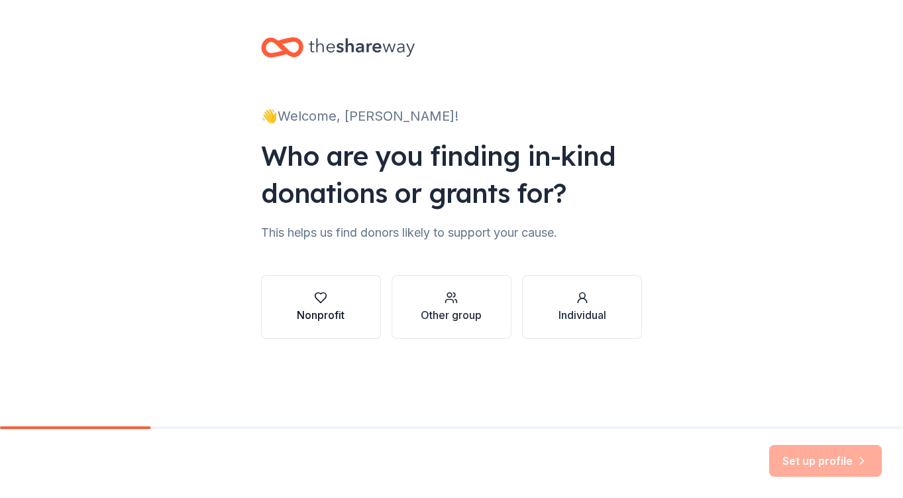
click at [338, 303] on div "button" at bounding box center [321, 297] width 48 height 13
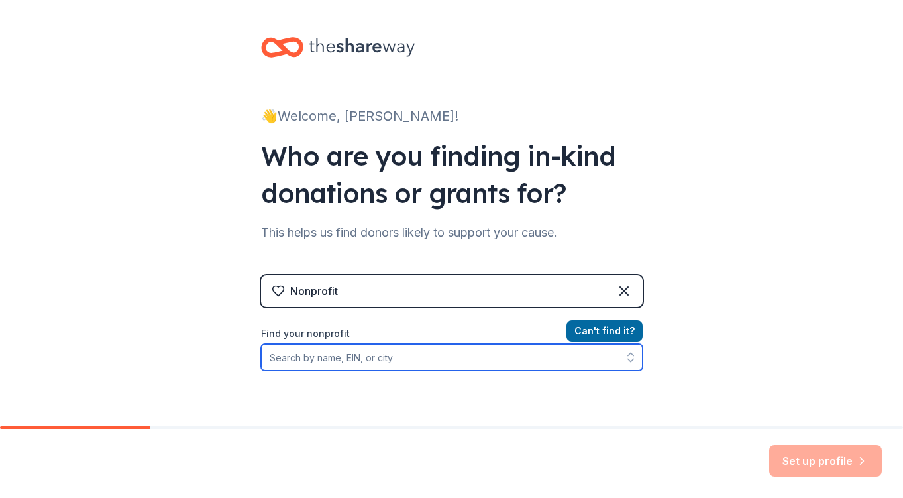
click at [280, 346] on input "Find your nonprofit" at bounding box center [452, 357] width 382 height 26
paste input "2006882"
type input "58 2006882"
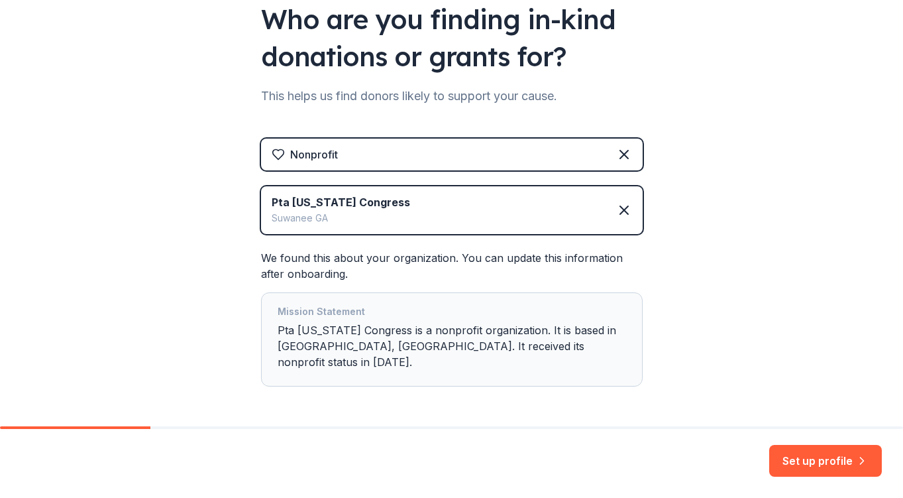
scroll to position [171, 0]
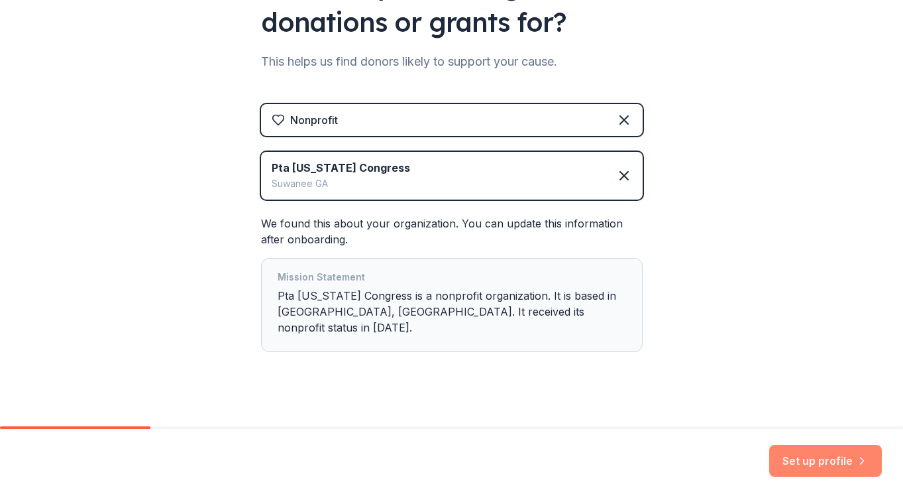
click at [814, 470] on button "Set up profile" at bounding box center [825, 461] width 113 height 32
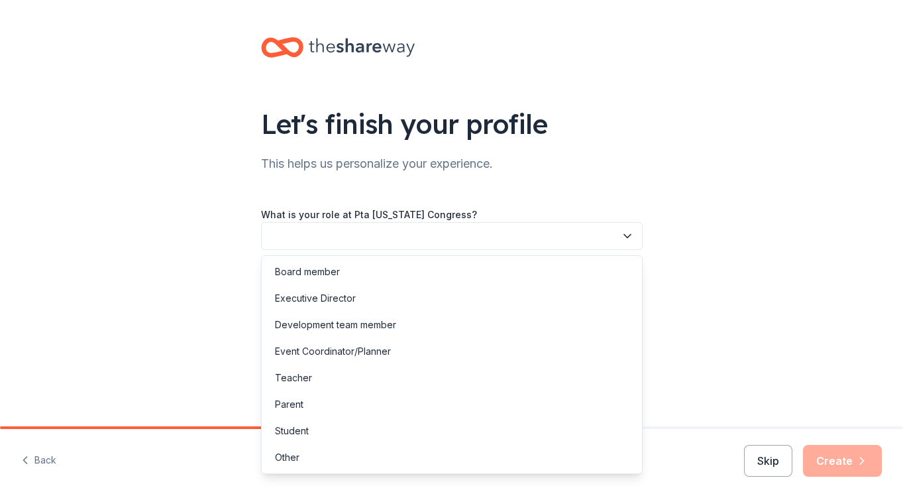
click at [557, 239] on button "button" at bounding box center [452, 236] width 382 height 28
click at [305, 402] on div "Parent" at bounding box center [451, 404] width 375 height 26
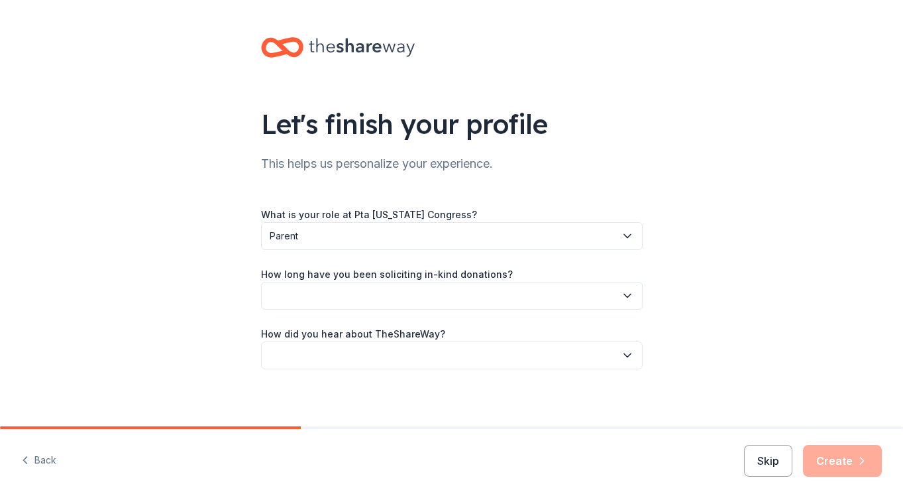
click at [347, 303] on button "button" at bounding box center [452, 296] width 382 height 28
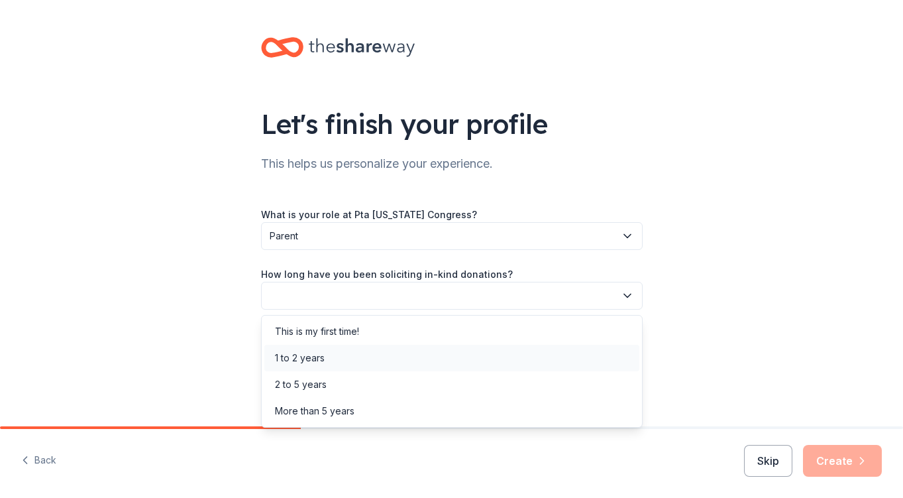
click at [313, 361] on div "1 to 2 years" at bounding box center [300, 358] width 50 height 16
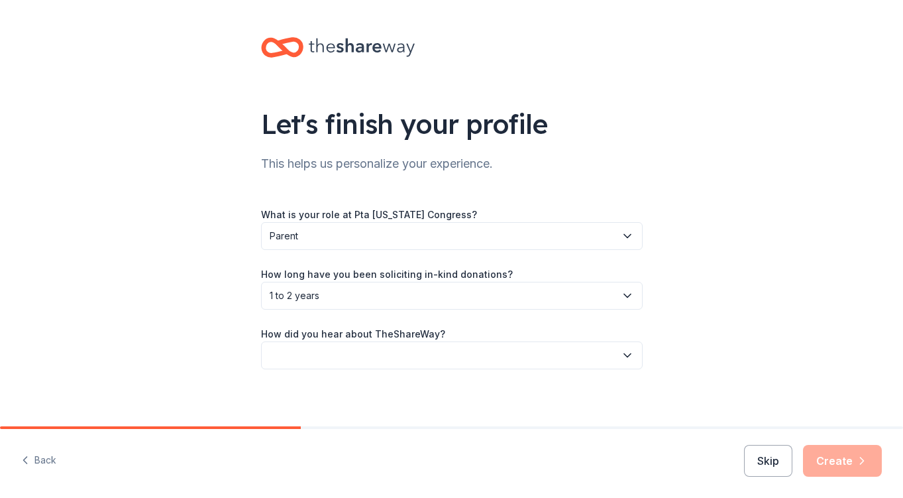
click at [311, 358] on button "button" at bounding box center [452, 355] width 382 height 28
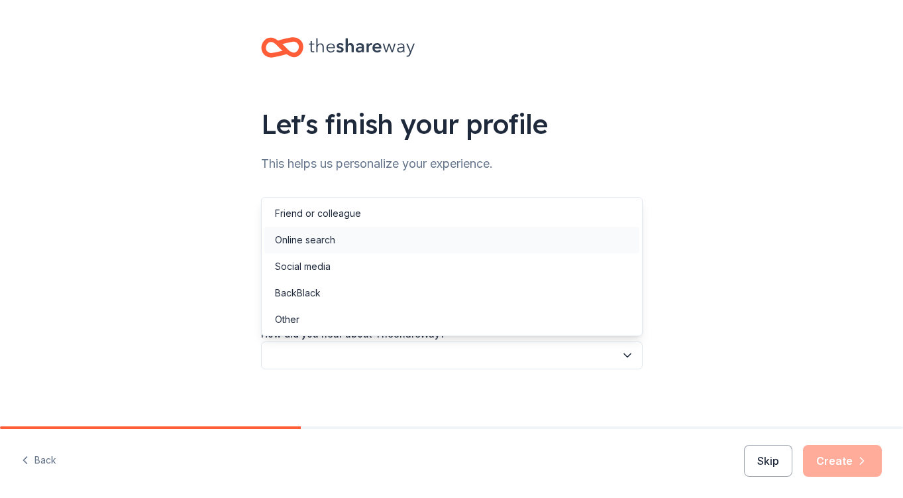
click at [345, 238] on div "Online search" at bounding box center [451, 240] width 375 height 26
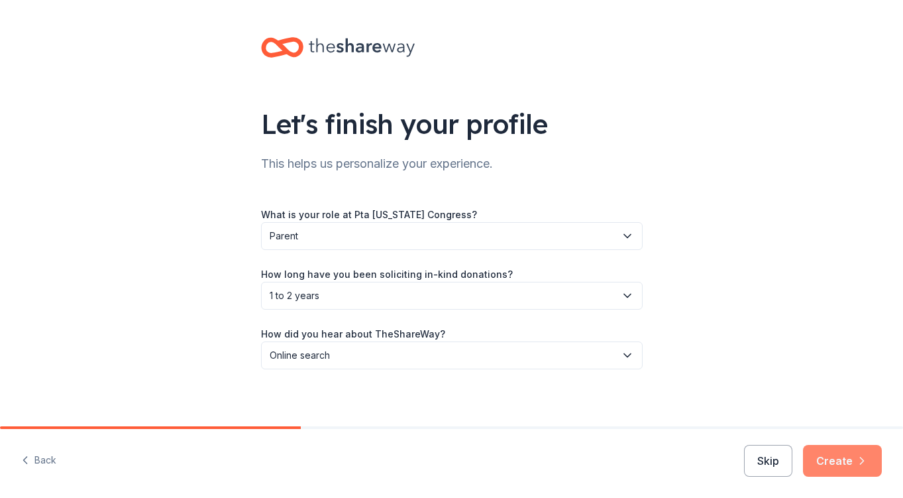
click at [831, 466] on button "Create" at bounding box center [842, 461] width 79 height 32
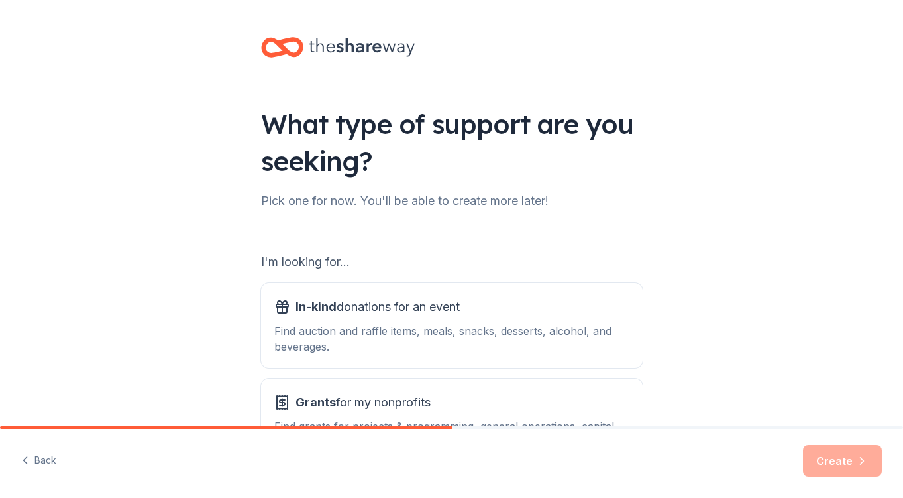
scroll to position [109, 0]
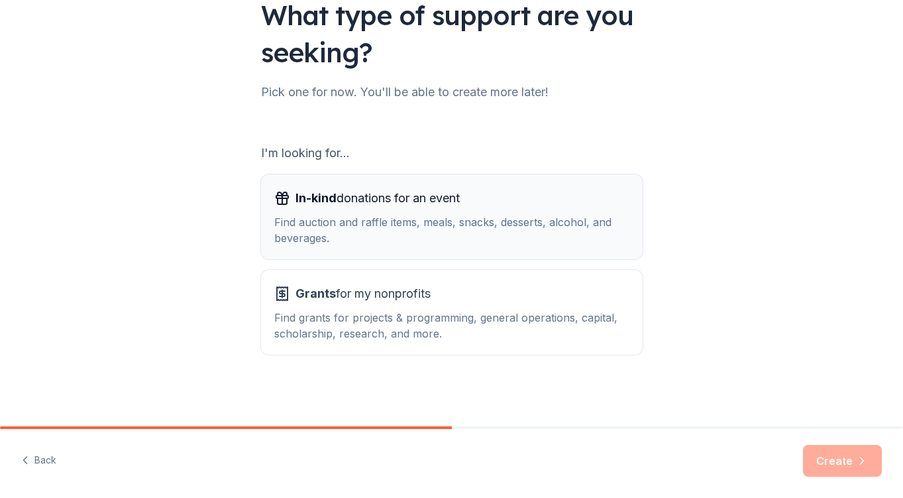
click at [358, 214] on div "Find auction and raffle items, meals, snacks, desserts, alcohol, and beverages." at bounding box center [451, 230] width 355 height 32
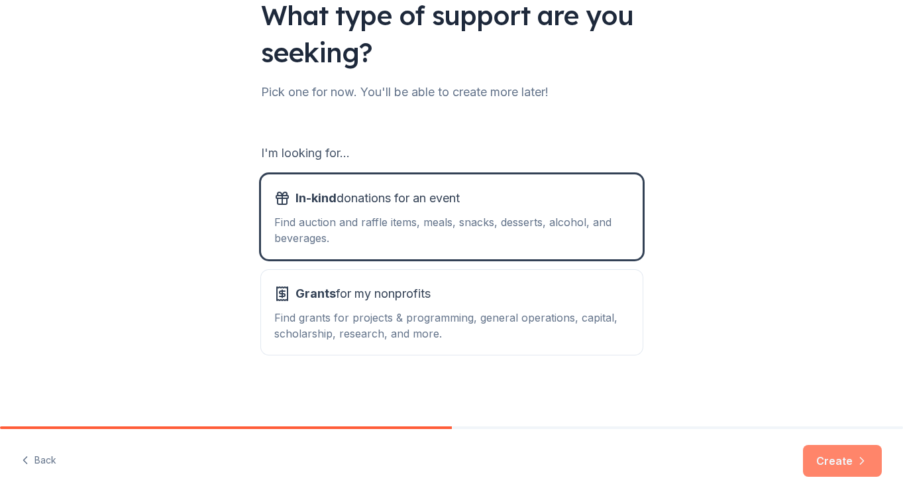
click at [821, 454] on button "Create" at bounding box center [842, 461] width 79 height 32
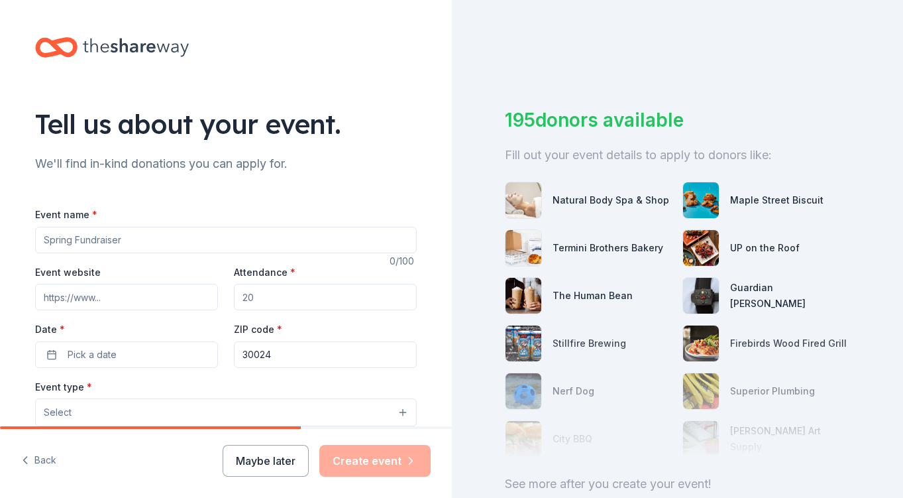
click at [166, 240] on input "Event name *" at bounding box center [226, 240] width 382 height 26
type input "EagleFest"
click at [142, 304] on input "Event website" at bounding box center [126, 297] width 183 height 26
paste input "https://walnutgrovees.gcpsk12.org/"
type input "https://walnutgrovees.gcpsk12.org/"
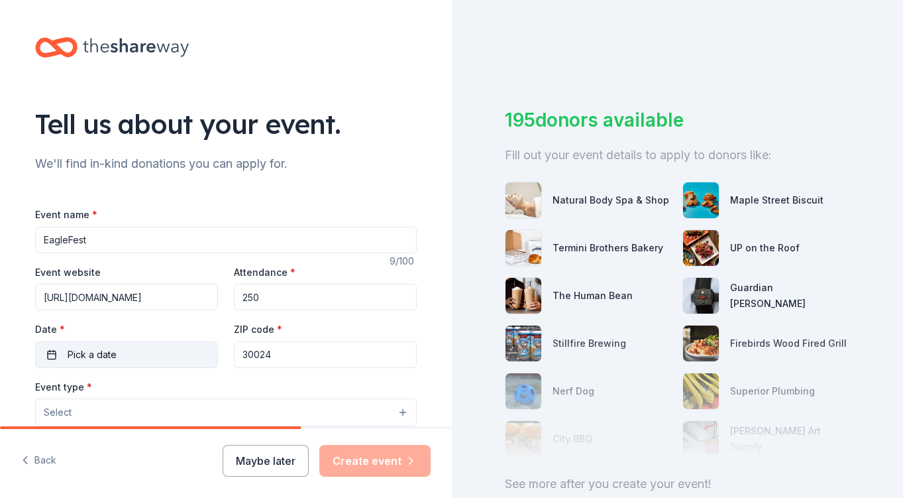
type input "250"
click at [76, 360] on span "Pick a date" at bounding box center [92, 354] width 49 height 16
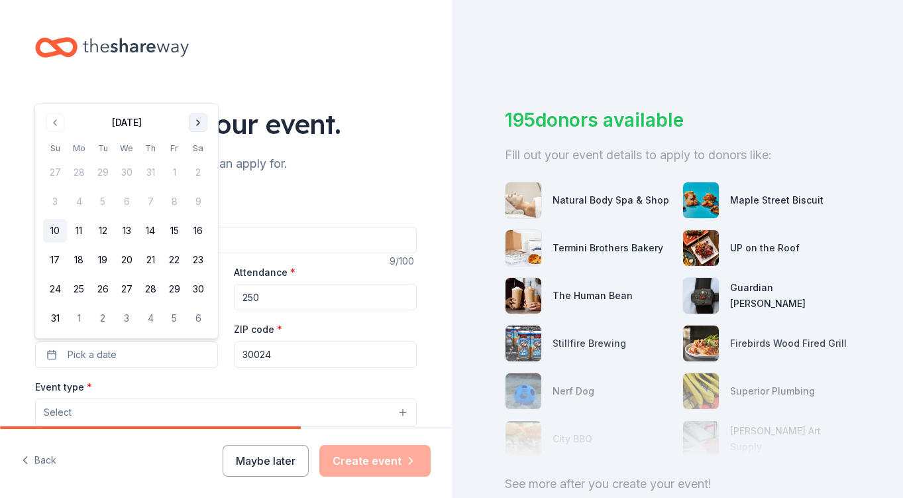
click at [198, 121] on button "Go to next month" at bounding box center [198, 122] width 19 height 19
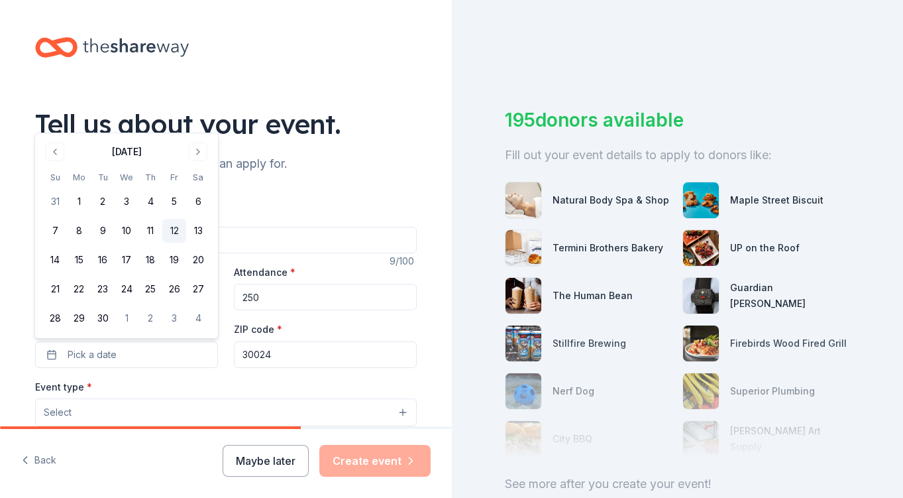
click at [180, 233] on button "12" at bounding box center [174, 231] width 24 height 24
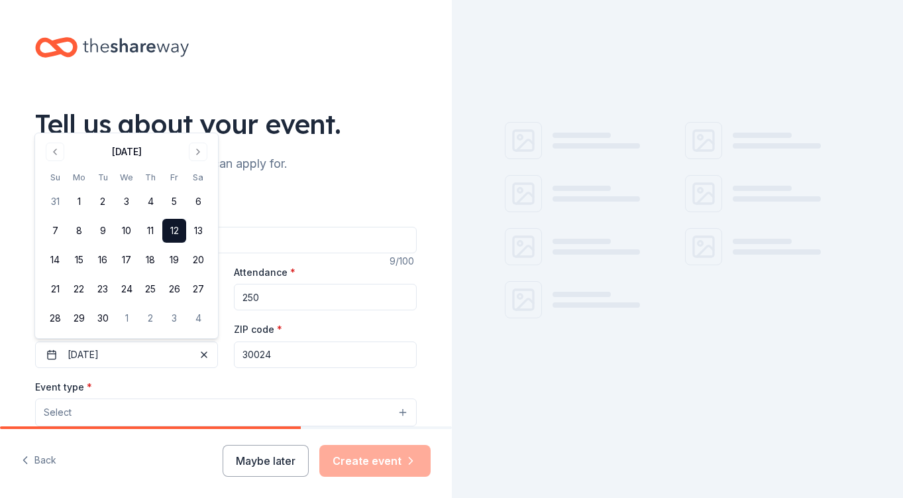
click at [337, 191] on div "Event name * EagleFest 9 /100 Event website https://walnutgrovees.gcpsk12.org/ …" at bounding box center [226, 501] width 382 height 633
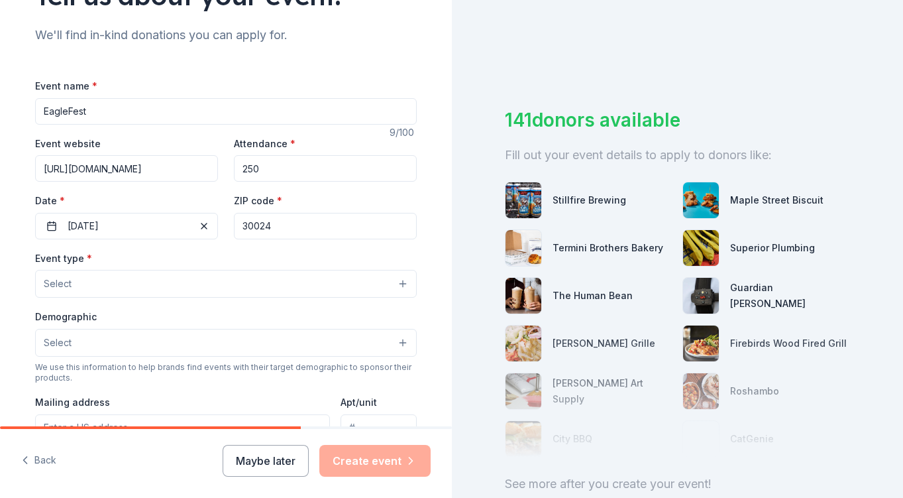
scroll to position [138, 0]
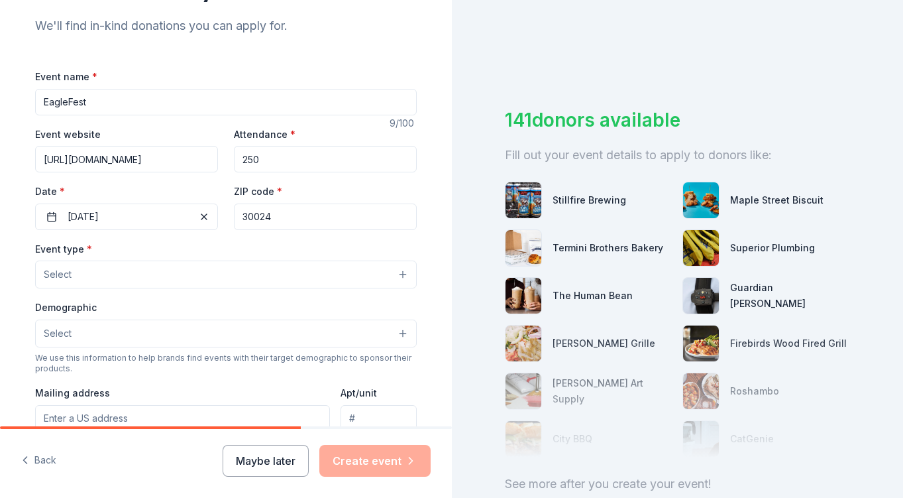
click at [160, 272] on button "Select" at bounding box center [226, 274] width 382 height 28
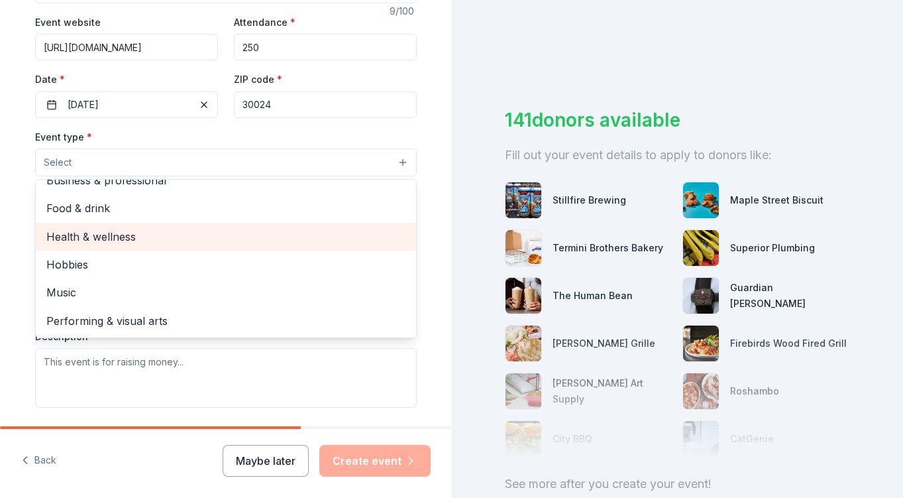
scroll to position [0, 0]
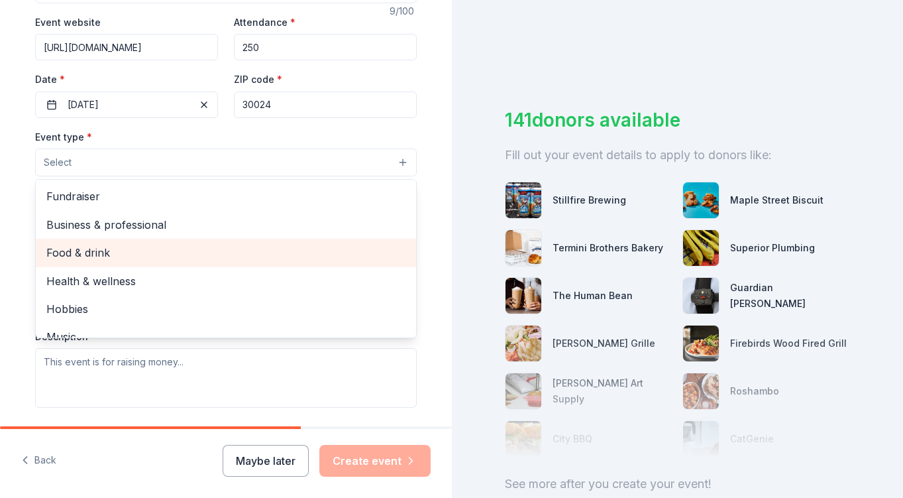
click at [119, 246] on span "Food & drink" at bounding box center [225, 252] width 359 height 17
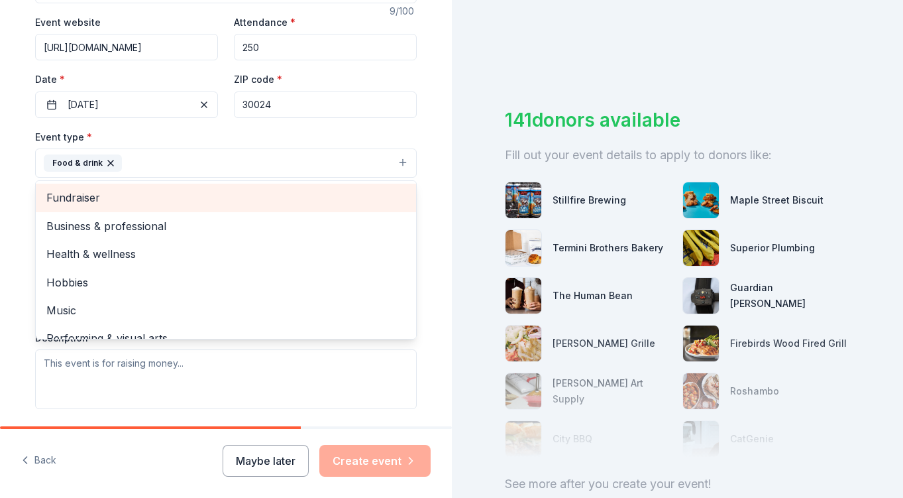
click at [111, 205] on span "Fundraiser" at bounding box center [225, 197] width 359 height 17
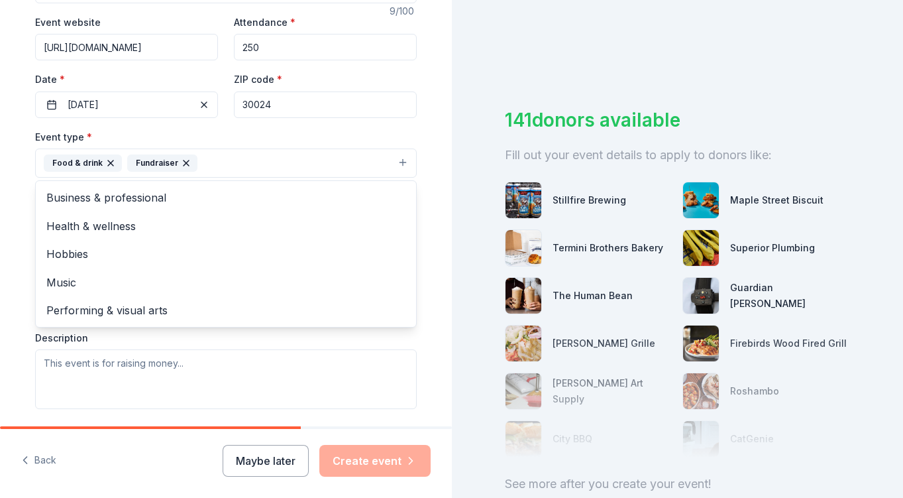
click at [439, 52] on div "Tell us about your event. We'll find in-kind donations you can apply for. Event…" at bounding box center [226, 191] width 452 height 883
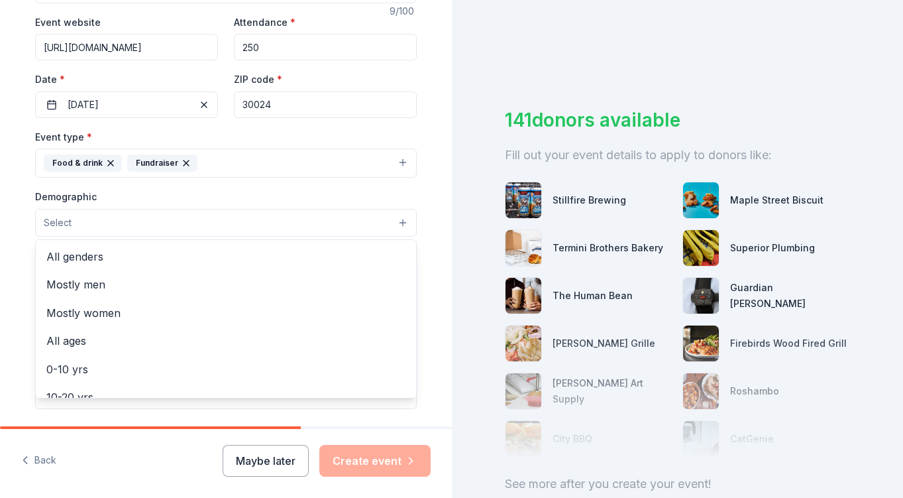
click at [181, 230] on button "Select" at bounding box center [226, 223] width 382 height 28
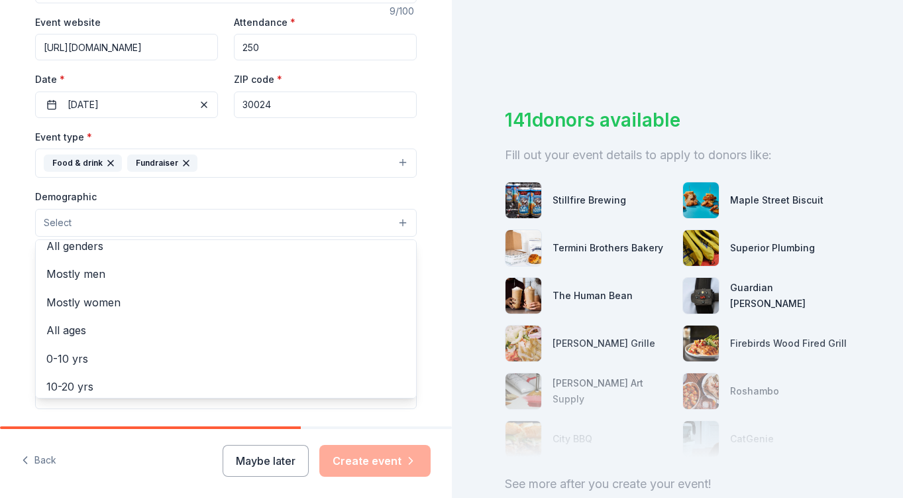
scroll to position [4, 0]
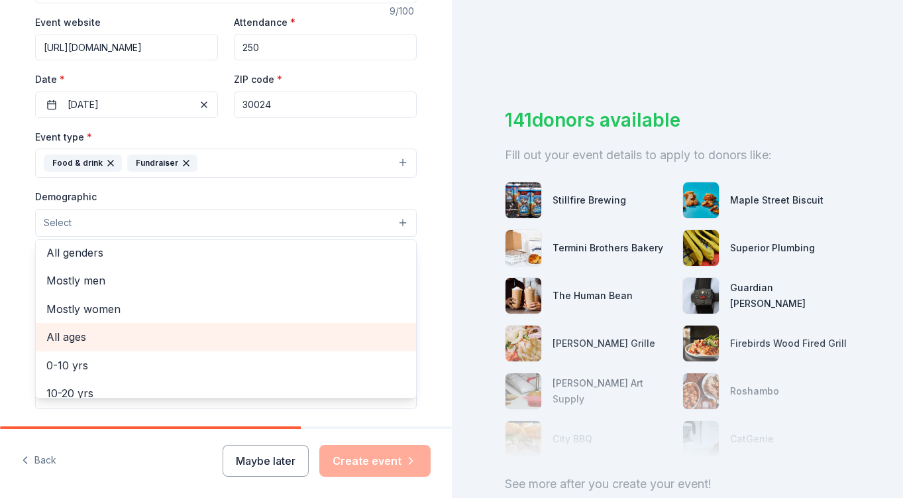
click at [97, 339] on span "All ages" at bounding box center [225, 336] width 359 height 17
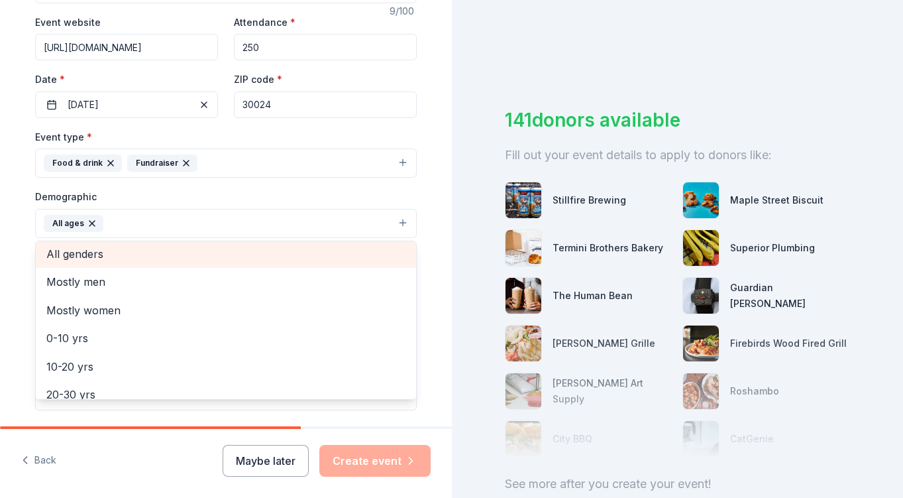
scroll to position [3, 0]
click at [99, 261] on span "All genders" at bounding box center [225, 254] width 359 height 17
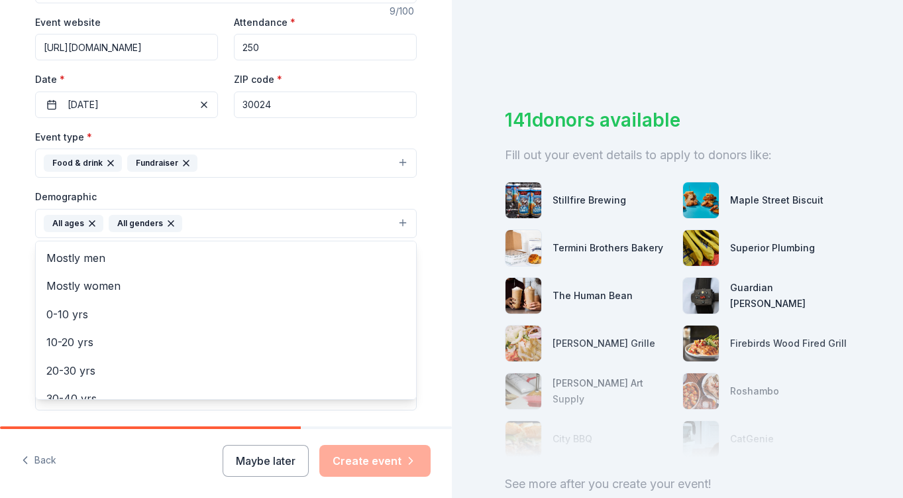
click at [15, 264] on div "Tell us about your event. We'll find in-kind donations you can apply for. Event…" at bounding box center [226, 192] width 424 height 884
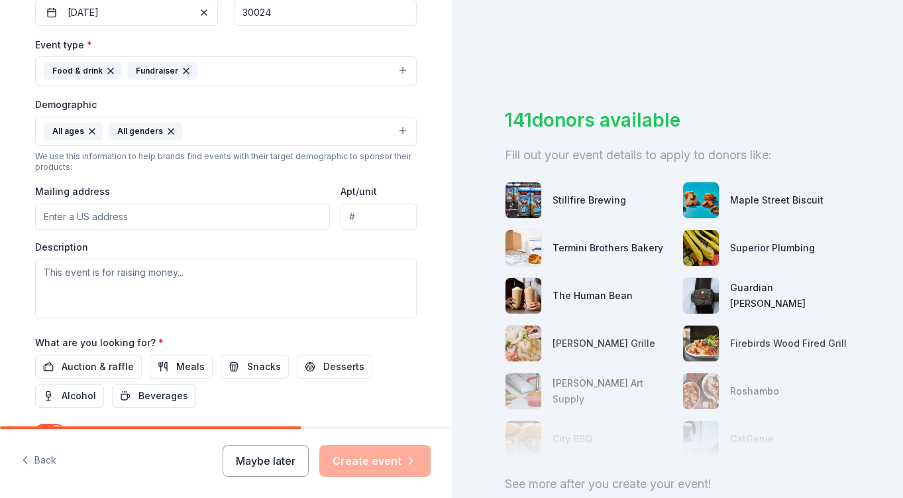
scroll to position [346, 0]
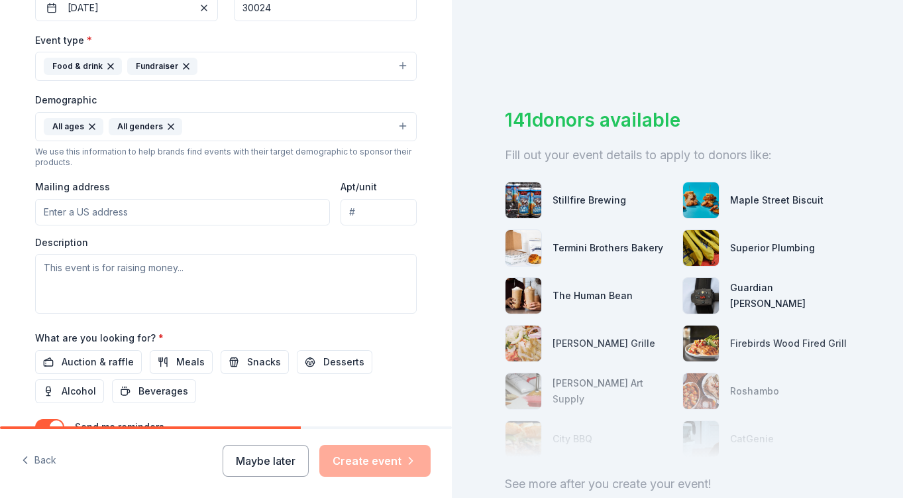
click at [93, 202] on input "Mailing address" at bounding box center [182, 212] width 295 height 26
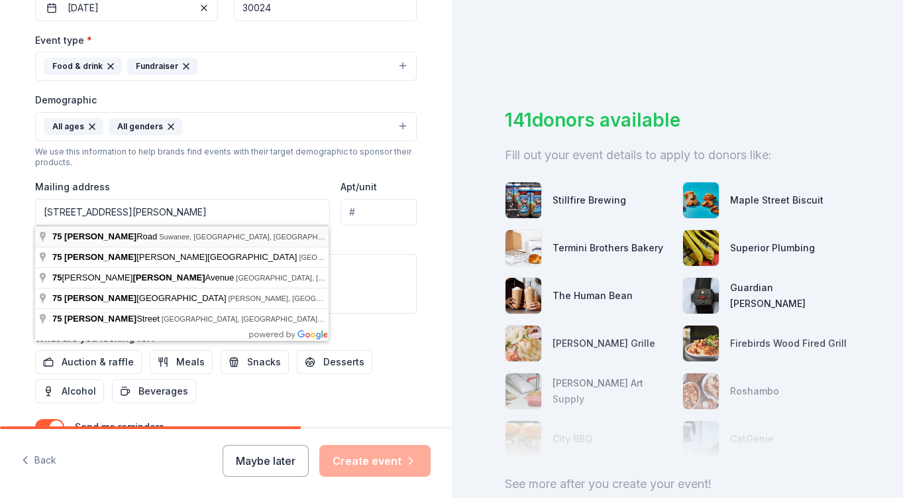
type input "75 Taylor Road, Suwanee, GA, 30024"
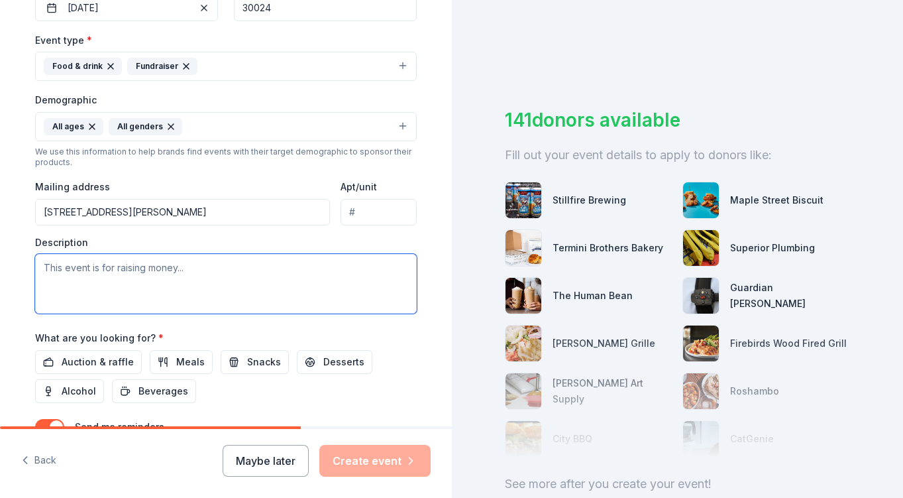
click at [99, 270] on textarea at bounding box center [226, 284] width 382 height 60
paste textarea "Walnut Grove is a local Elementary School with grades Pre-Kindergarten through …"
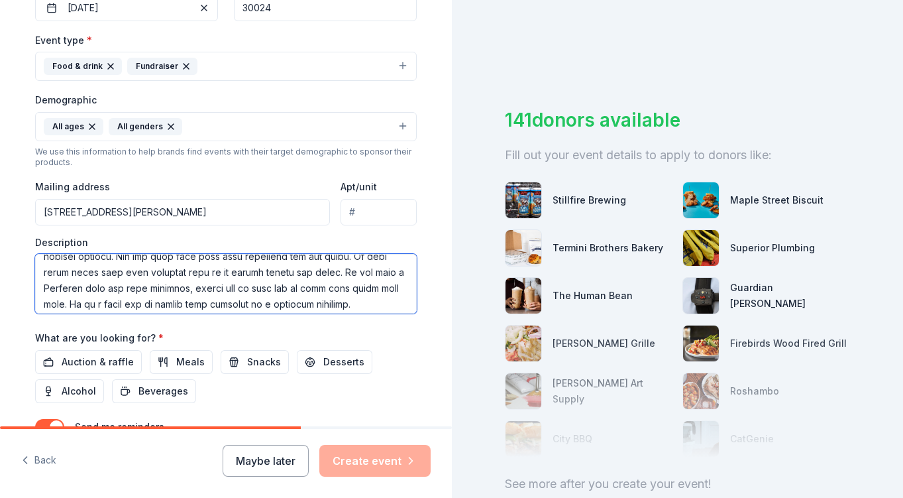
scroll to position [185, 0]
drag, startPoint x: 309, startPoint y: 302, endPoint x: 290, endPoint y: 281, distance: 28.6
click at [290, 281] on textarea at bounding box center [226, 284] width 382 height 60
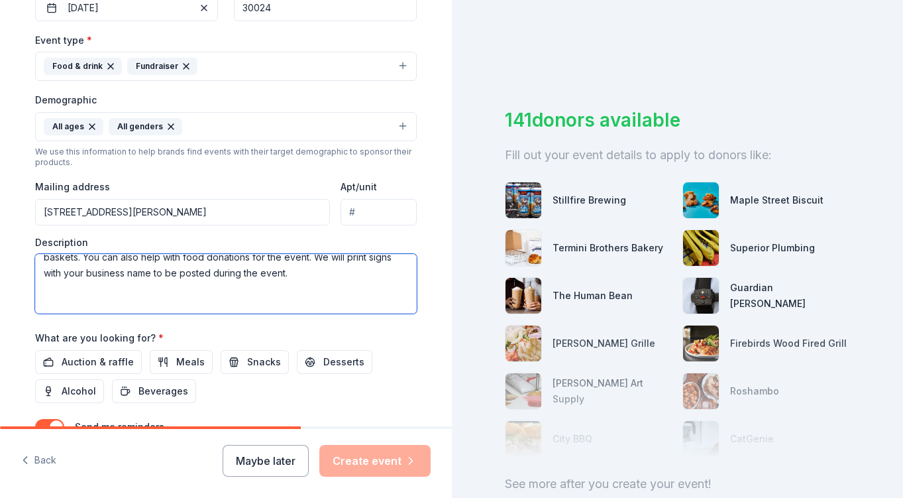
click at [252, 298] on textarea "Walnut Grove is a local Elementary School with grades Pre-Kindergarten through …" at bounding box center [226, 284] width 382 height 60
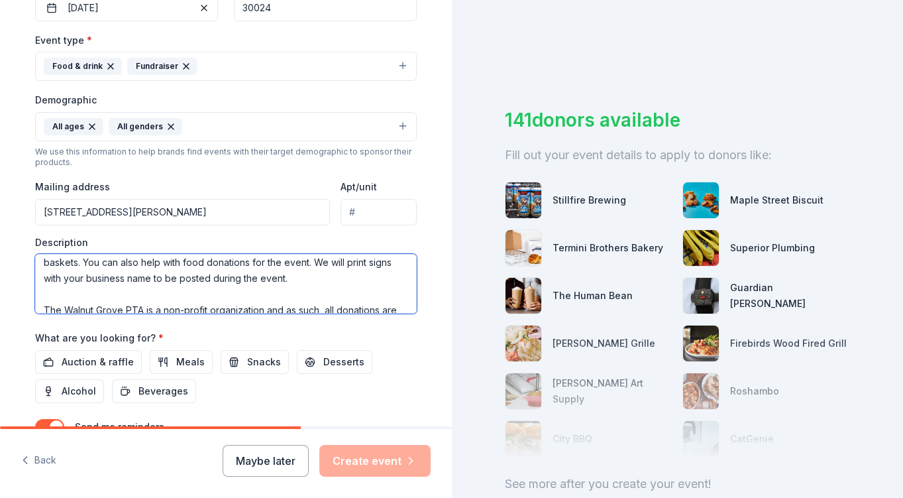
scroll to position [223, 0]
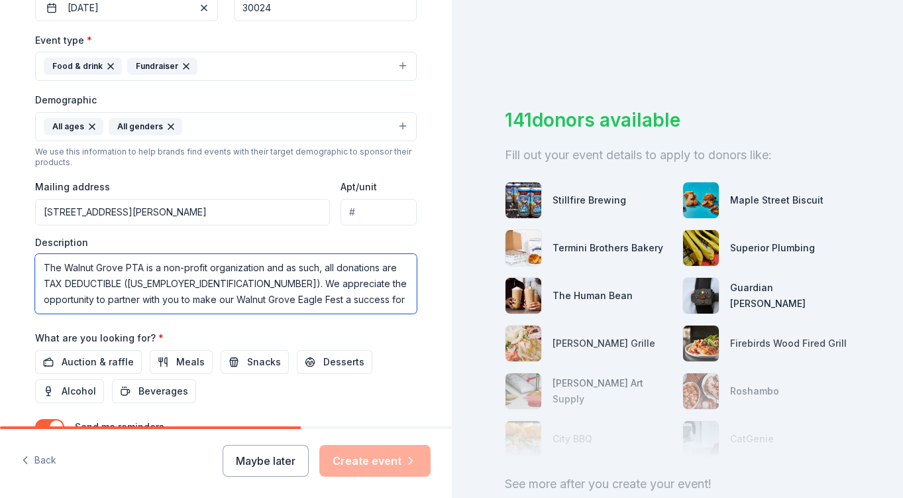
drag, startPoint x: 305, startPoint y: 275, endPoint x: 306, endPoint y: 292, distance: 17.2
click at [307, 292] on textarea "Walnut Grove is a local Elementary School with grades Pre-Kindergarten through …" at bounding box center [226, 284] width 382 height 60
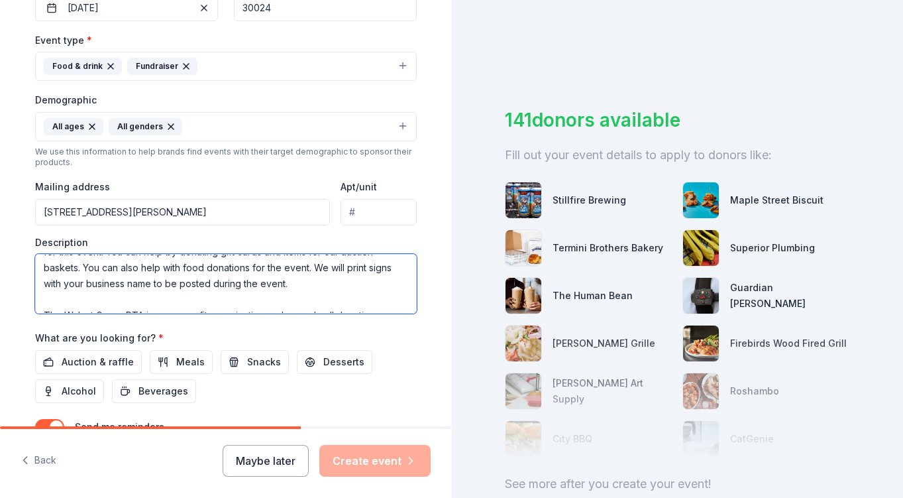
scroll to position [166, 0]
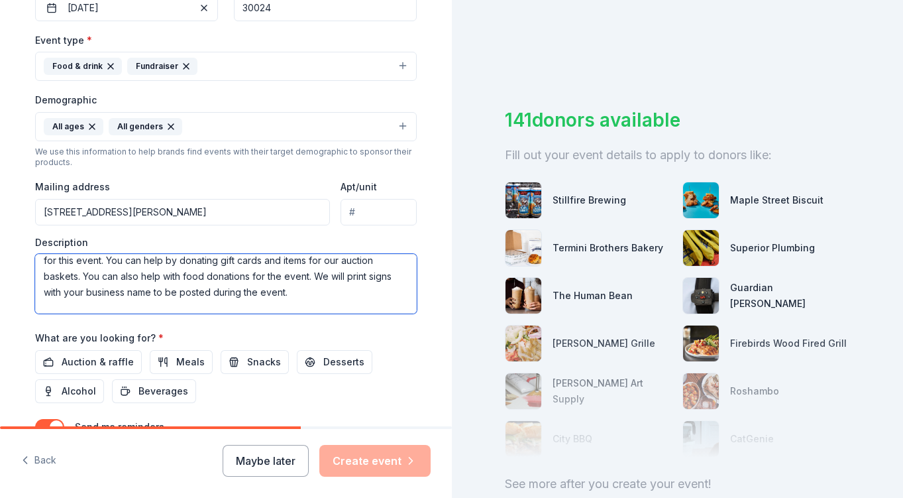
click at [315, 283] on textarea "Walnut Grove is a local Elementary School with grades Pre-Kindergarten through …" at bounding box center [226, 284] width 382 height 60
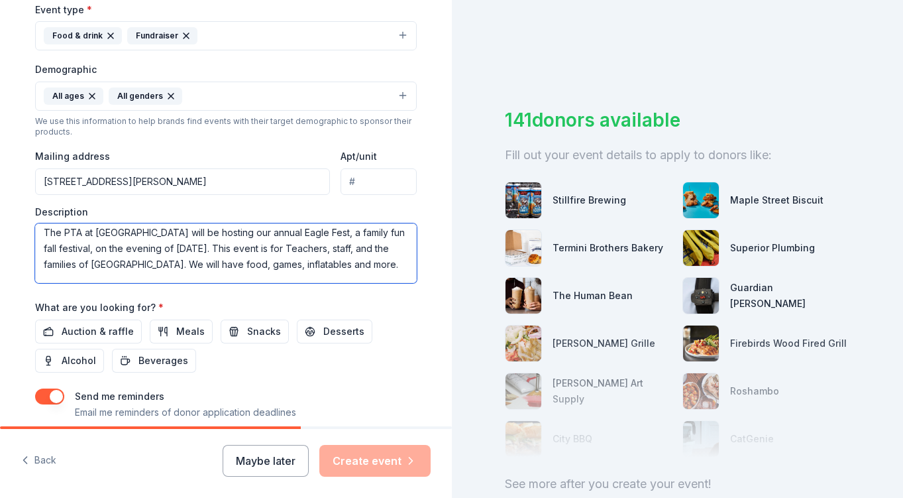
scroll to position [458, 0]
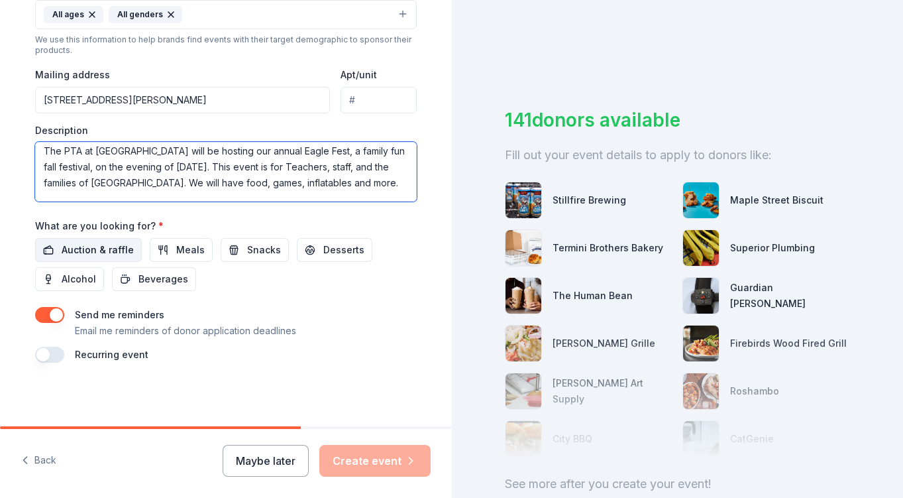
type textarea "Walnut Grove is a local Elementary School with grades Pre-Kindergarten through …"
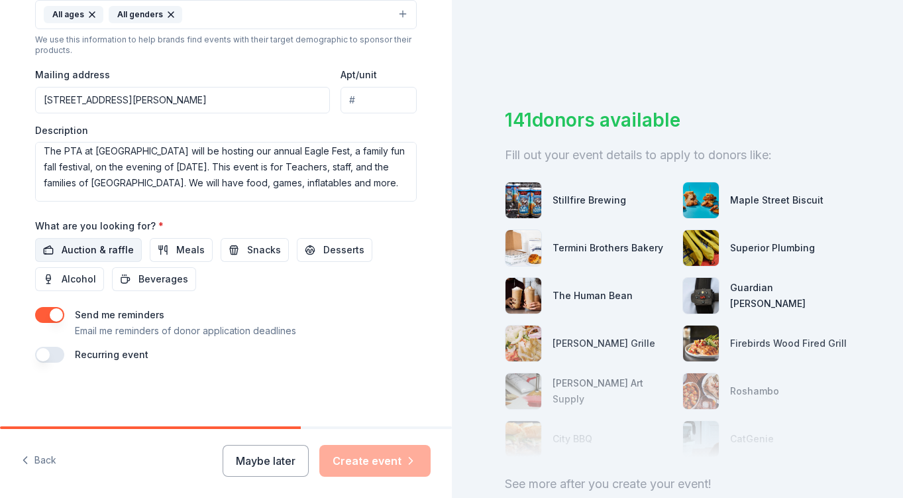
click at [112, 252] on span "Auction & raffle" at bounding box center [98, 250] width 72 height 16
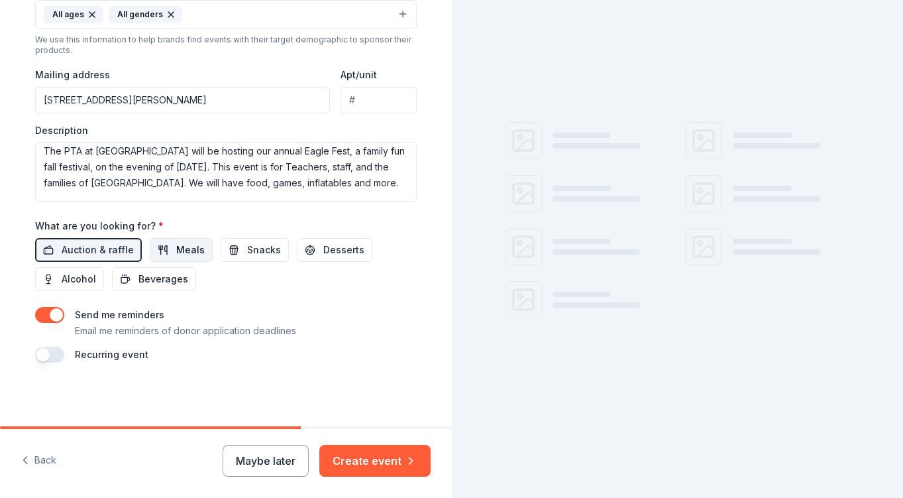
click at [169, 252] on button "Meals" at bounding box center [181, 250] width 63 height 24
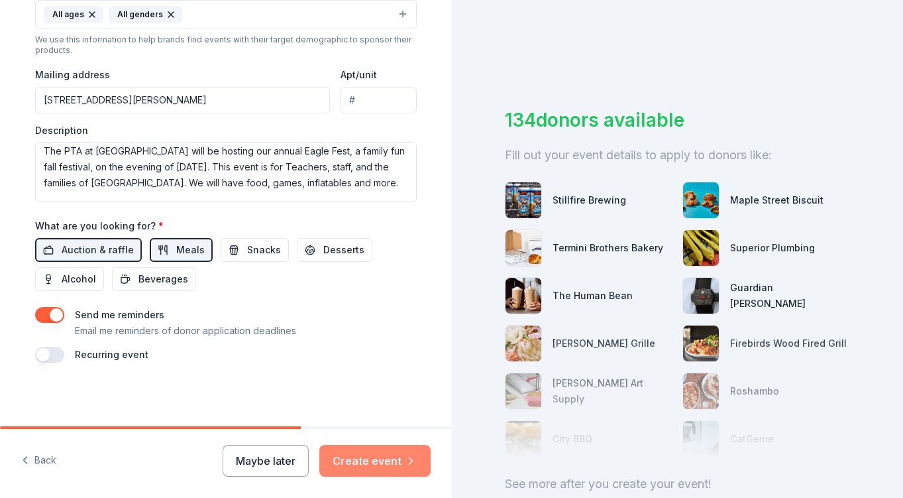
click at [343, 456] on button "Create event" at bounding box center [374, 461] width 111 height 32
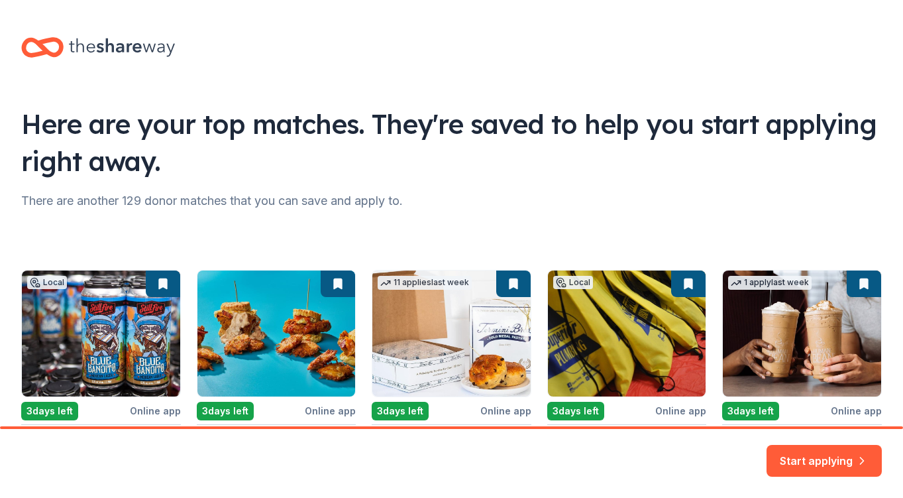
scroll to position [131, 0]
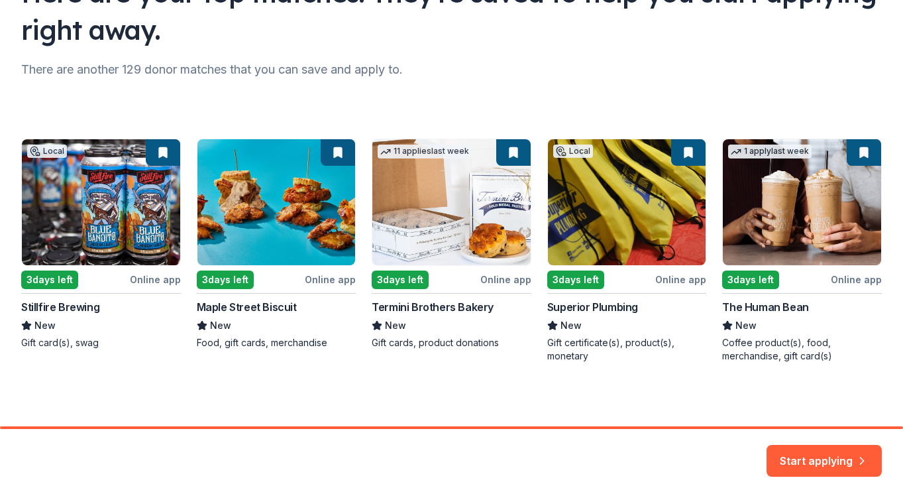
click at [148, 282] on div "Local 3 days left Online app Stillfire Brewing New Gift card(s), swag 3 days le…" at bounding box center [451, 250] width 861 height 224
click at [56, 283] on div "Local 3 days left Online app Stillfire Brewing New Gift card(s), swag 3 days le…" at bounding box center [451, 250] width 861 height 224
click at [59, 301] on div "Local 3 days left Online app Stillfire Brewing New Gift card(s), swag 3 days le…" at bounding box center [451, 250] width 861 height 224
click at [78, 236] on div "Local 3 days left Online app Stillfire Brewing New Gift card(s), swag 3 days le…" at bounding box center [451, 250] width 861 height 224
click at [813, 459] on button "Start applying" at bounding box center [823, 456] width 115 height 32
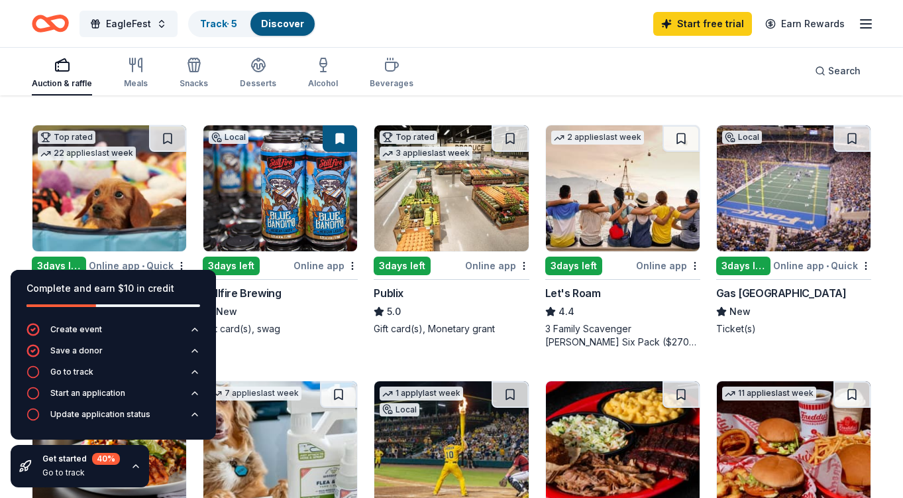
scroll to position [384, 0]
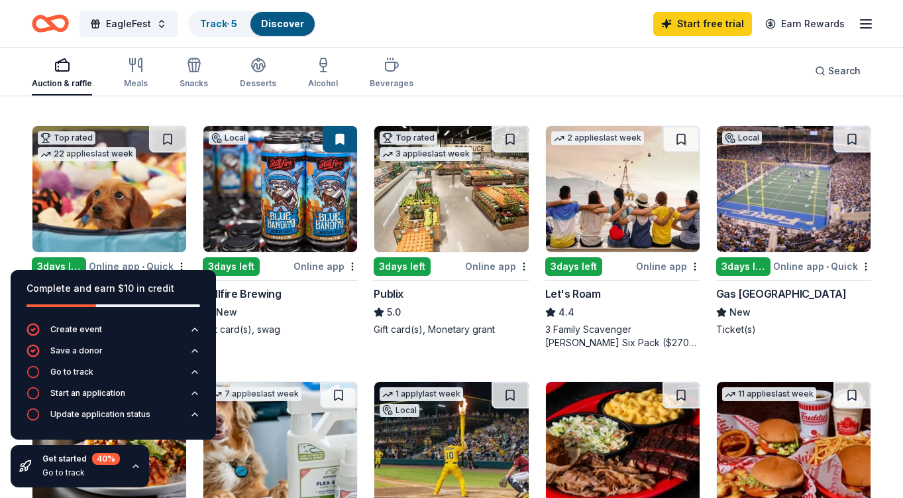
click at [311, 258] on div "Online app" at bounding box center [325, 266] width 64 height 17
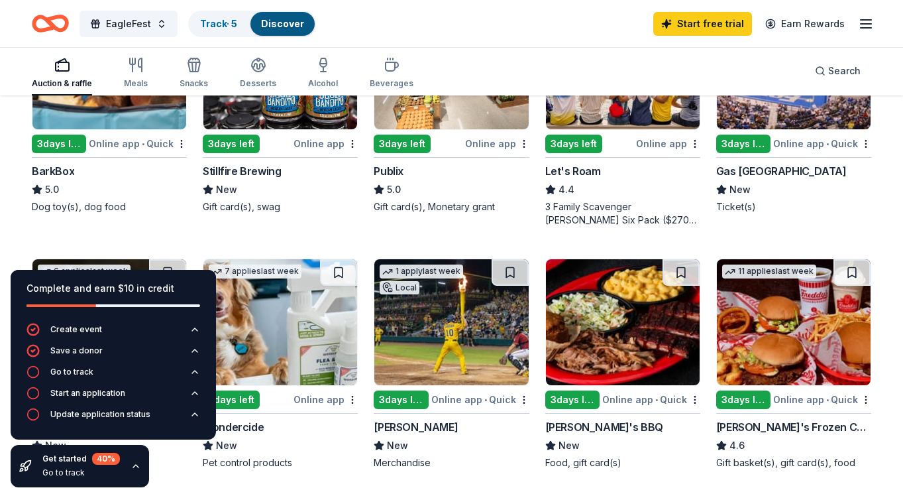
scroll to position [0, 0]
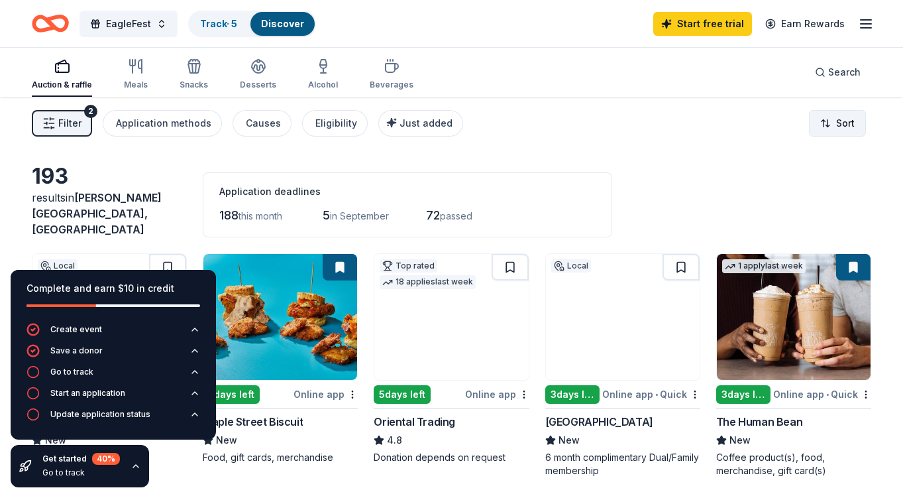
click at [844, 123] on html "EagleFest Track · 5 Discover Start free trial Earn Rewards Auction & raffle Mea…" at bounding box center [451, 249] width 903 height 498
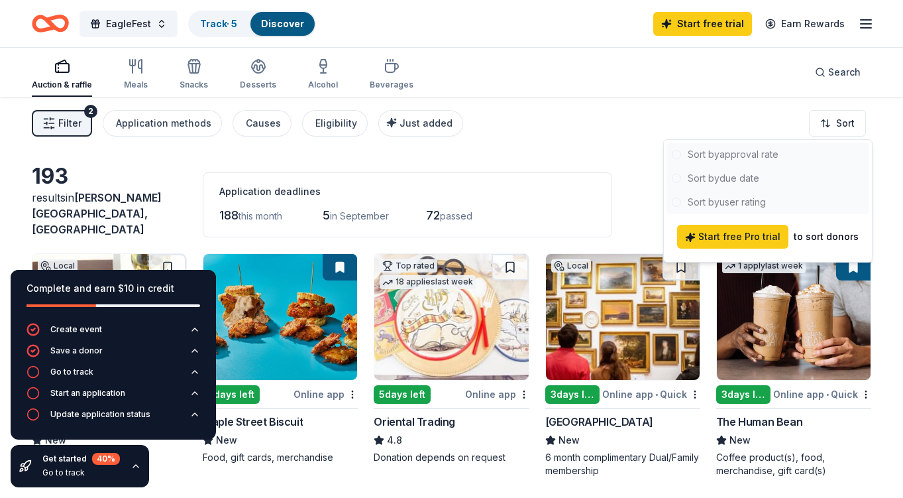
click at [605, 154] on html "EagleFest Track · 5 Discover Start free trial Earn Rewards Auction & raffle Mea…" at bounding box center [451, 249] width 903 height 498
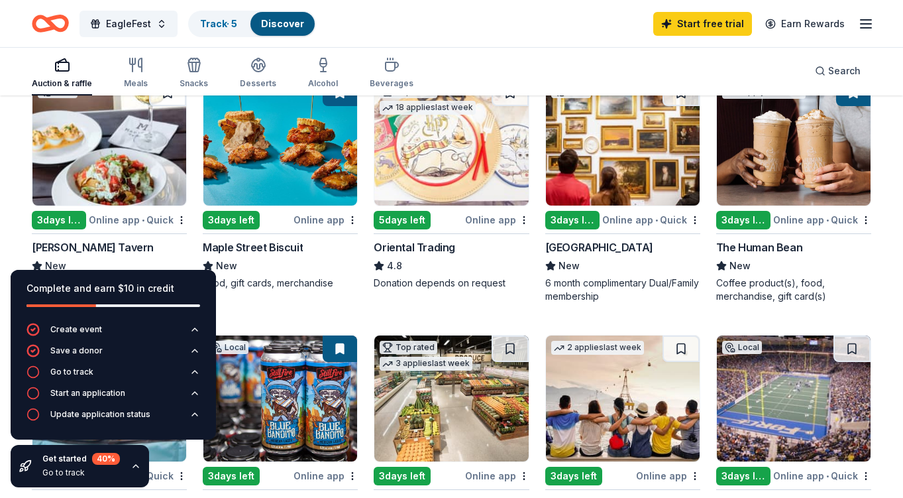
scroll to position [176, 0]
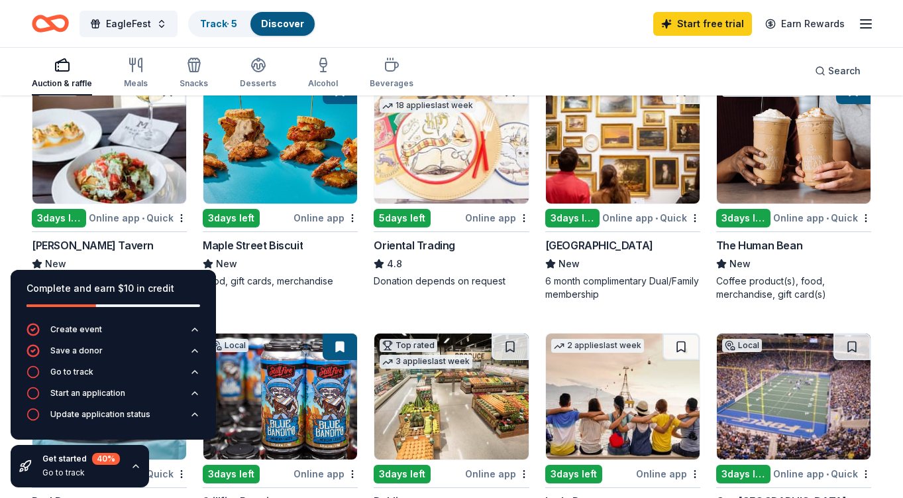
click at [605, 154] on img at bounding box center [623, 141] width 154 height 126
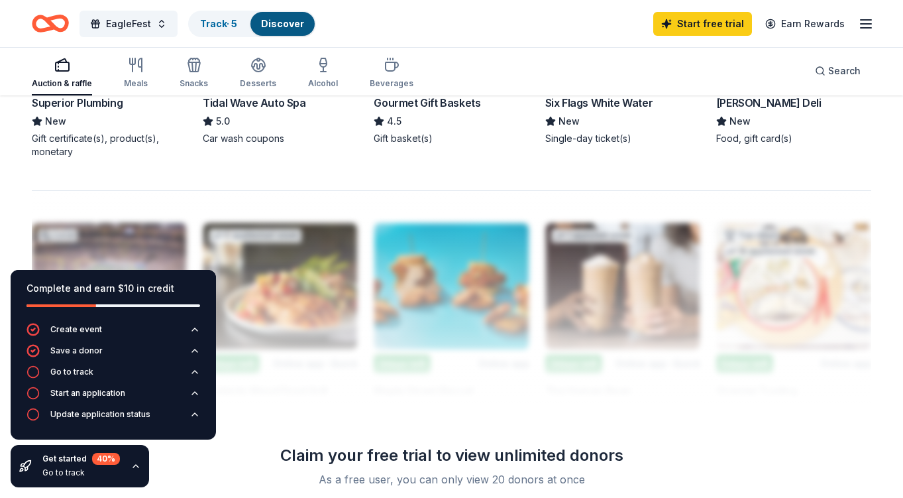
scroll to position [1069, 0]
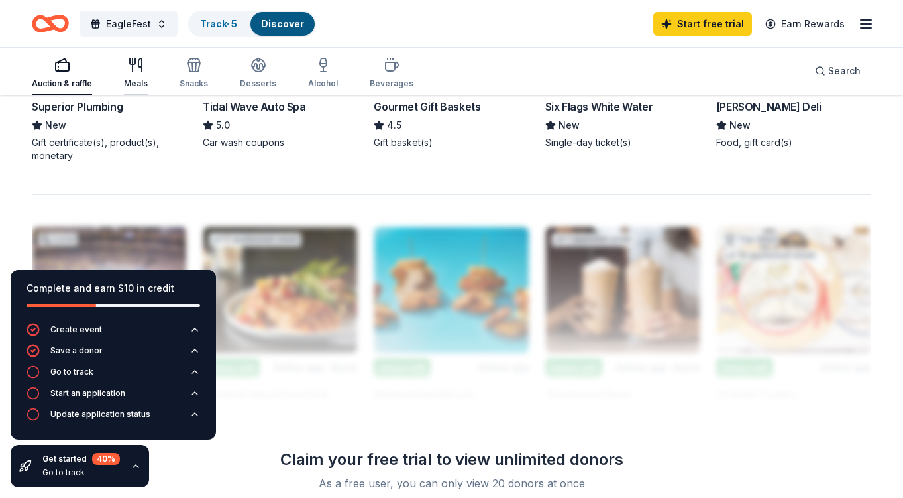
click at [135, 75] on div "Meals" at bounding box center [136, 73] width 24 height 32
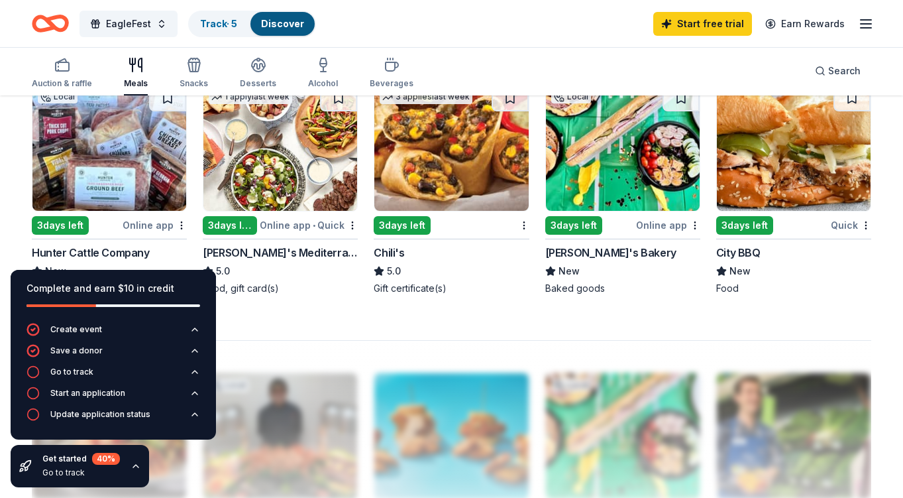
scroll to position [933, 0]
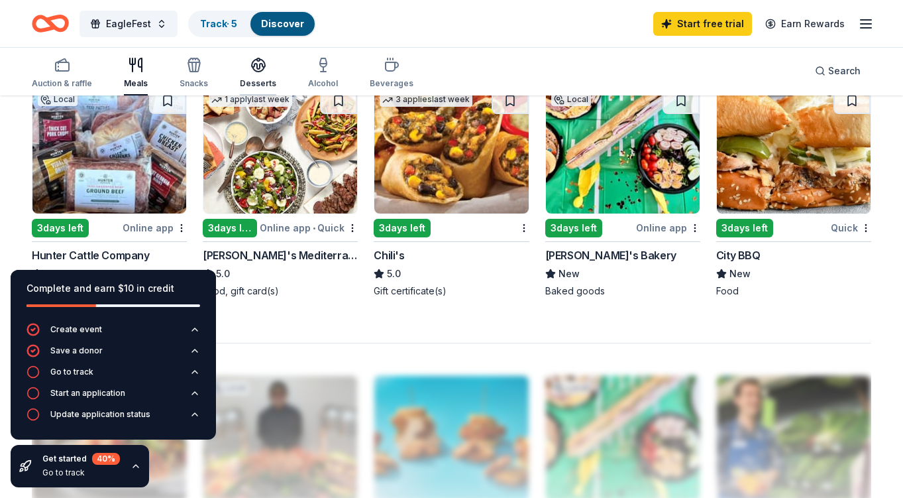
click at [250, 66] on icon "button" at bounding box center [258, 65] width 16 height 16
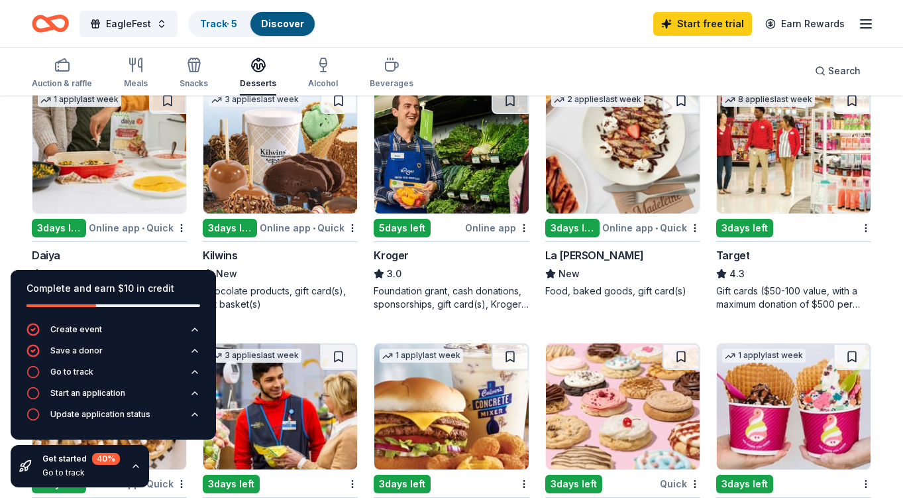
scroll to position [680, 0]
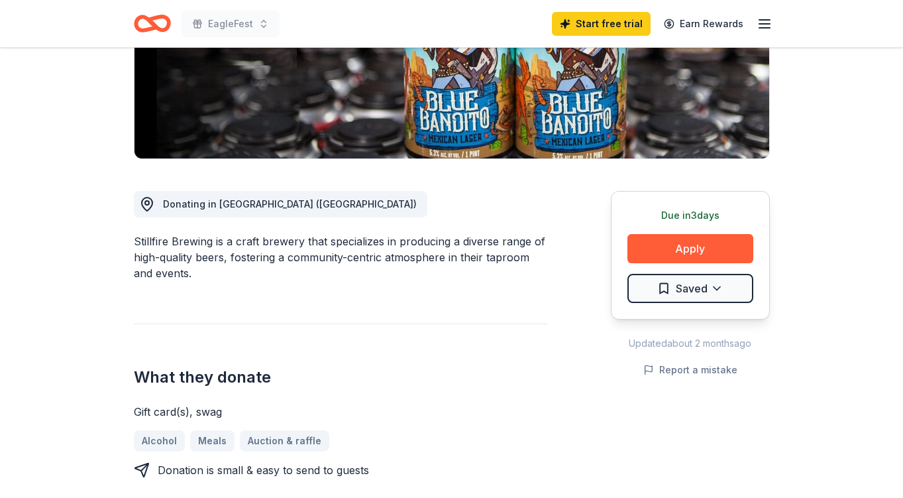
scroll to position [262, 0]
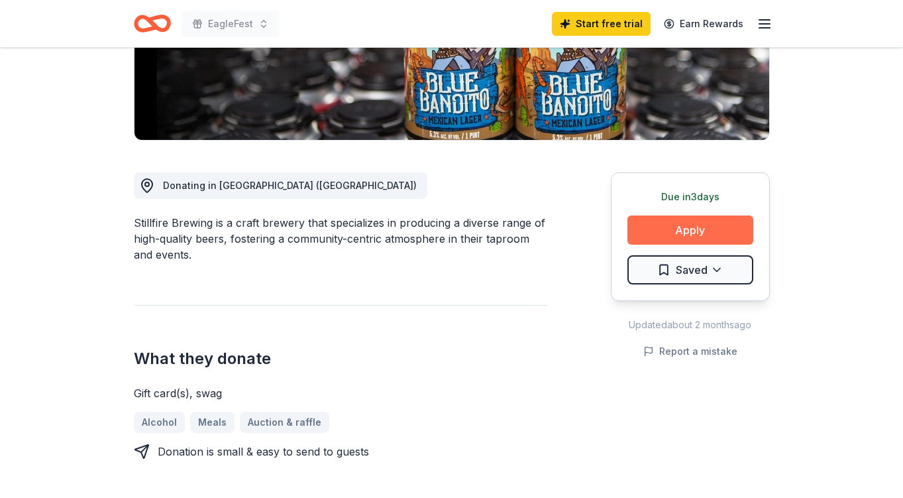
click at [666, 230] on button "Apply" at bounding box center [690, 229] width 126 height 29
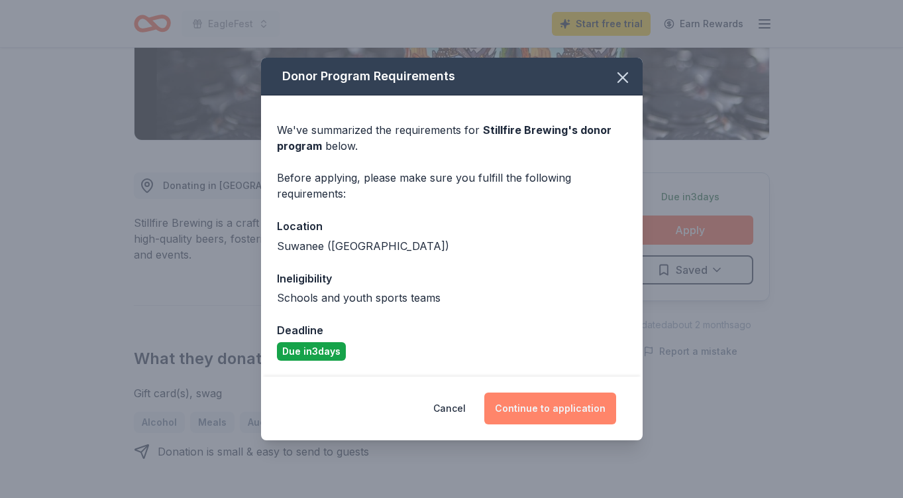
click at [523, 401] on button "Continue to application" at bounding box center [550, 408] width 132 height 32
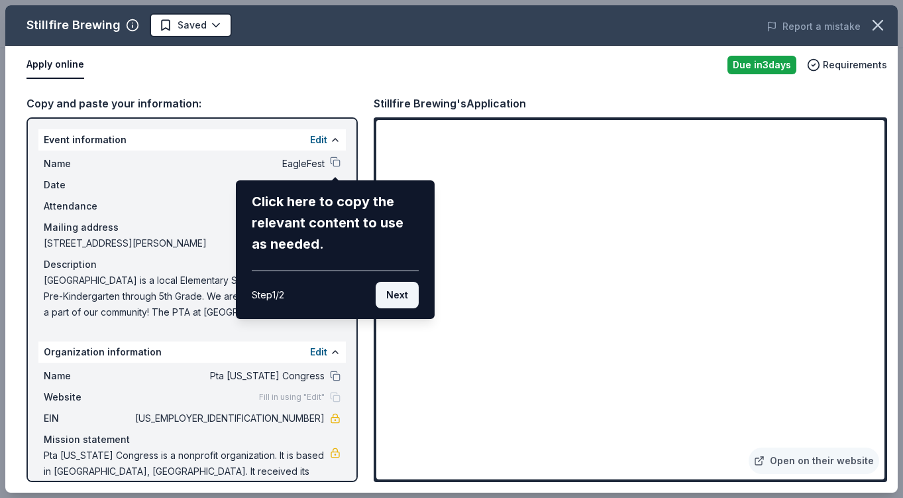
click at [401, 295] on button "Next" at bounding box center [397, 295] width 43 height 26
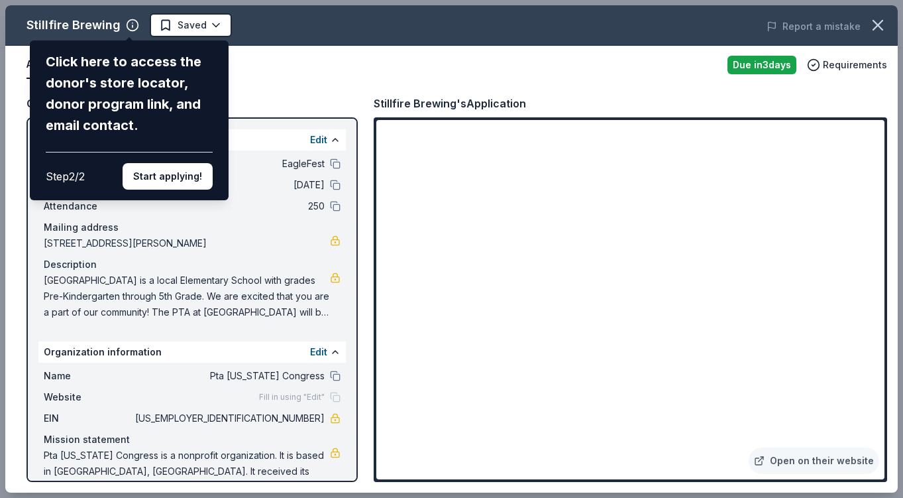
click at [558, 51] on div "Stillfire Brewing Click here to access the donor's store locator, donor program…" at bounding box center [451, 248] width 892 height 487
click at [185, 176] on button "Start applying!" at bounding box center [168, 176] width 90 height 26
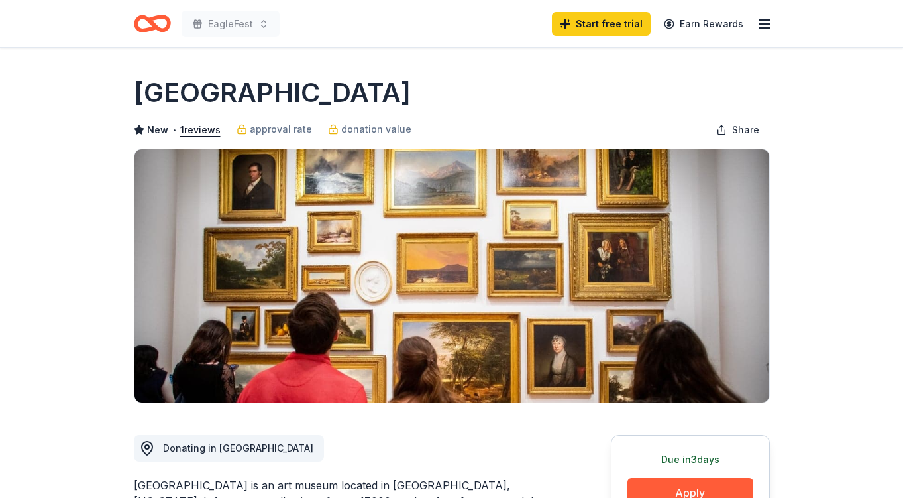
scroll to position [91, 0]
